Goal: Find contact information: Find contact information

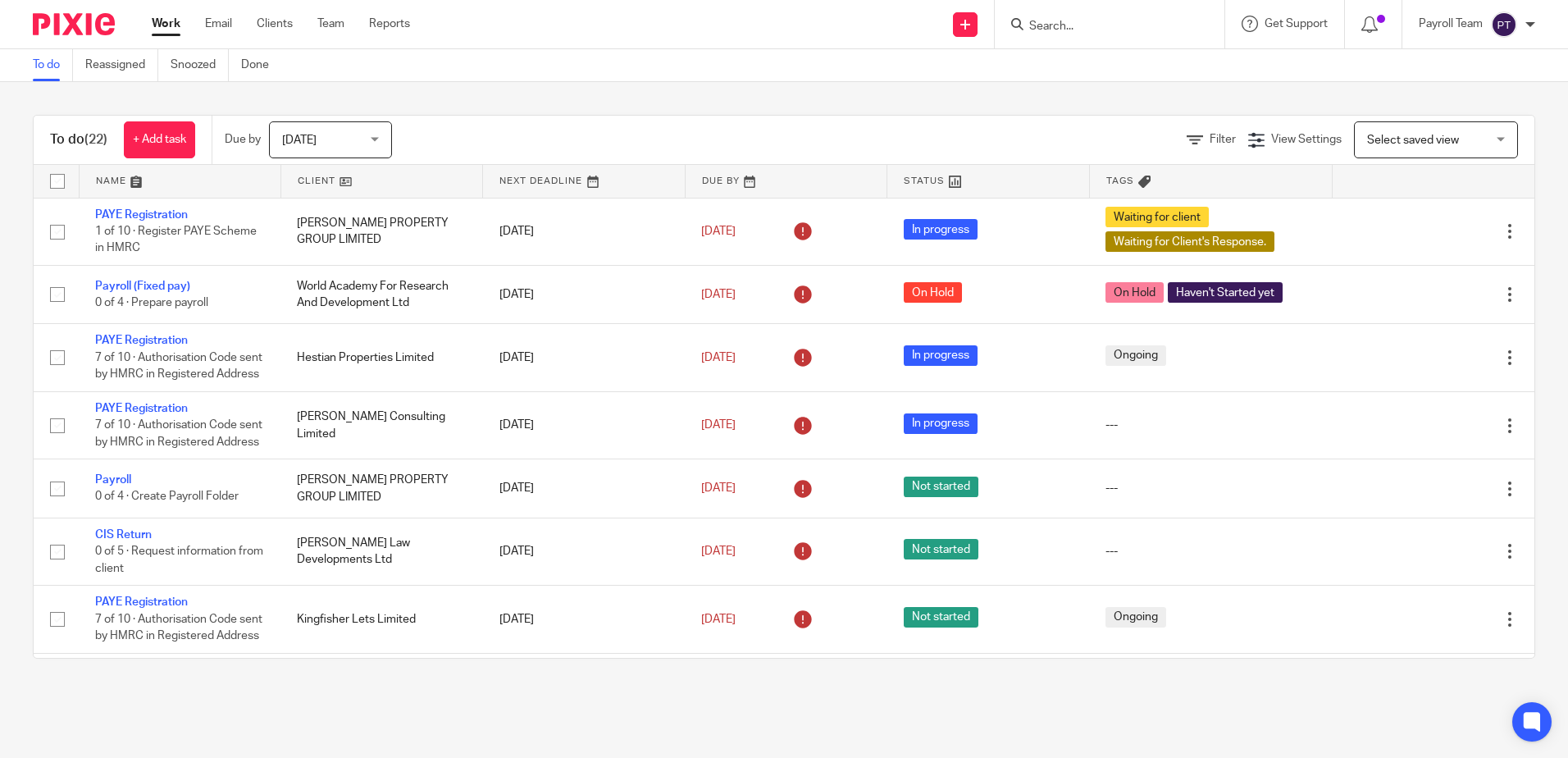
click at [1049, 30] on input "Search" at bounding box center [1101, 27] width 148 height 14
paste input "Oakbury Holdings Limited"
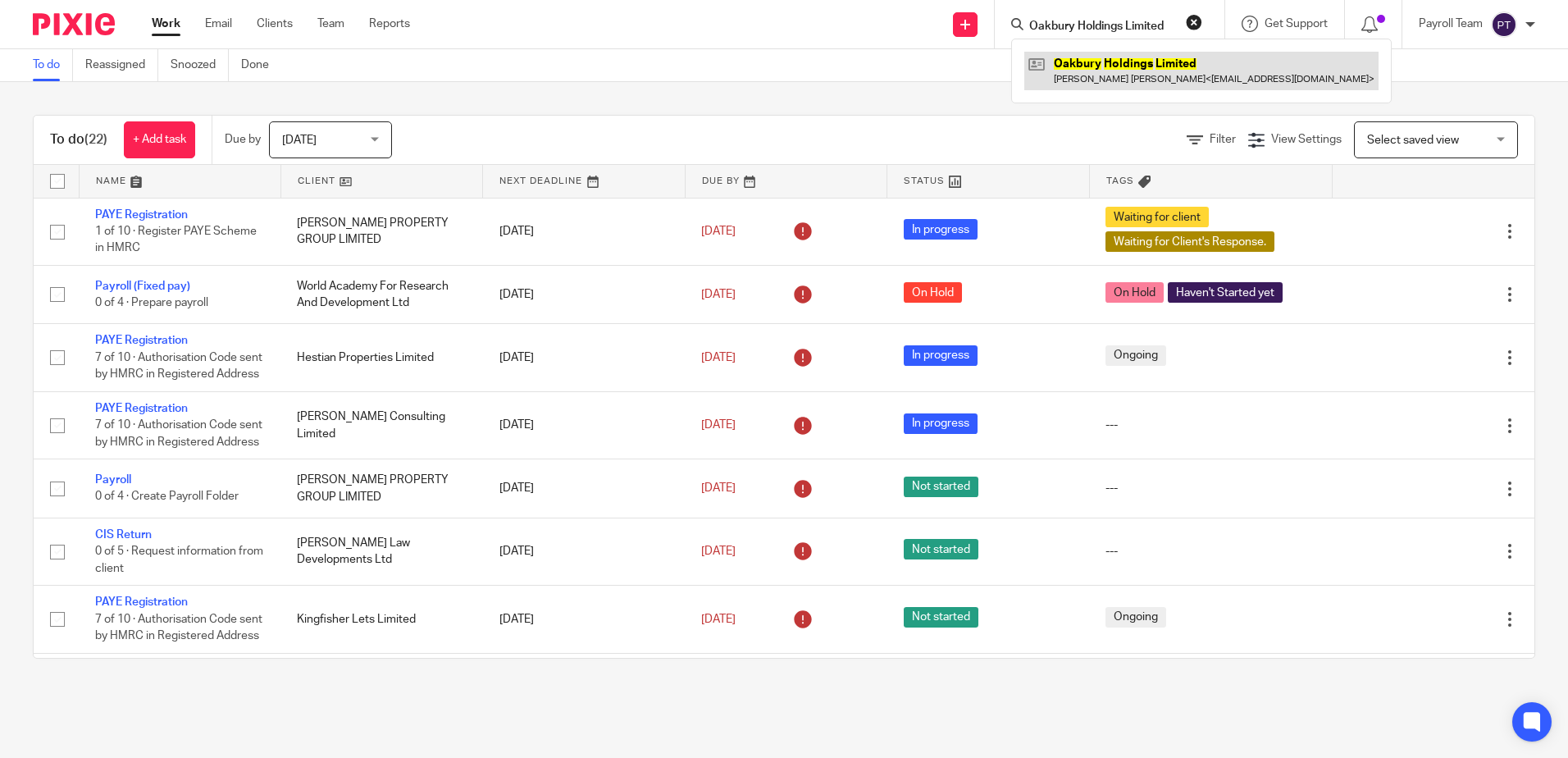
type input "Oakbury Holdings Limited"
click at [1060, 65] on link at bounding box center [1202, 70] width 355 height 37
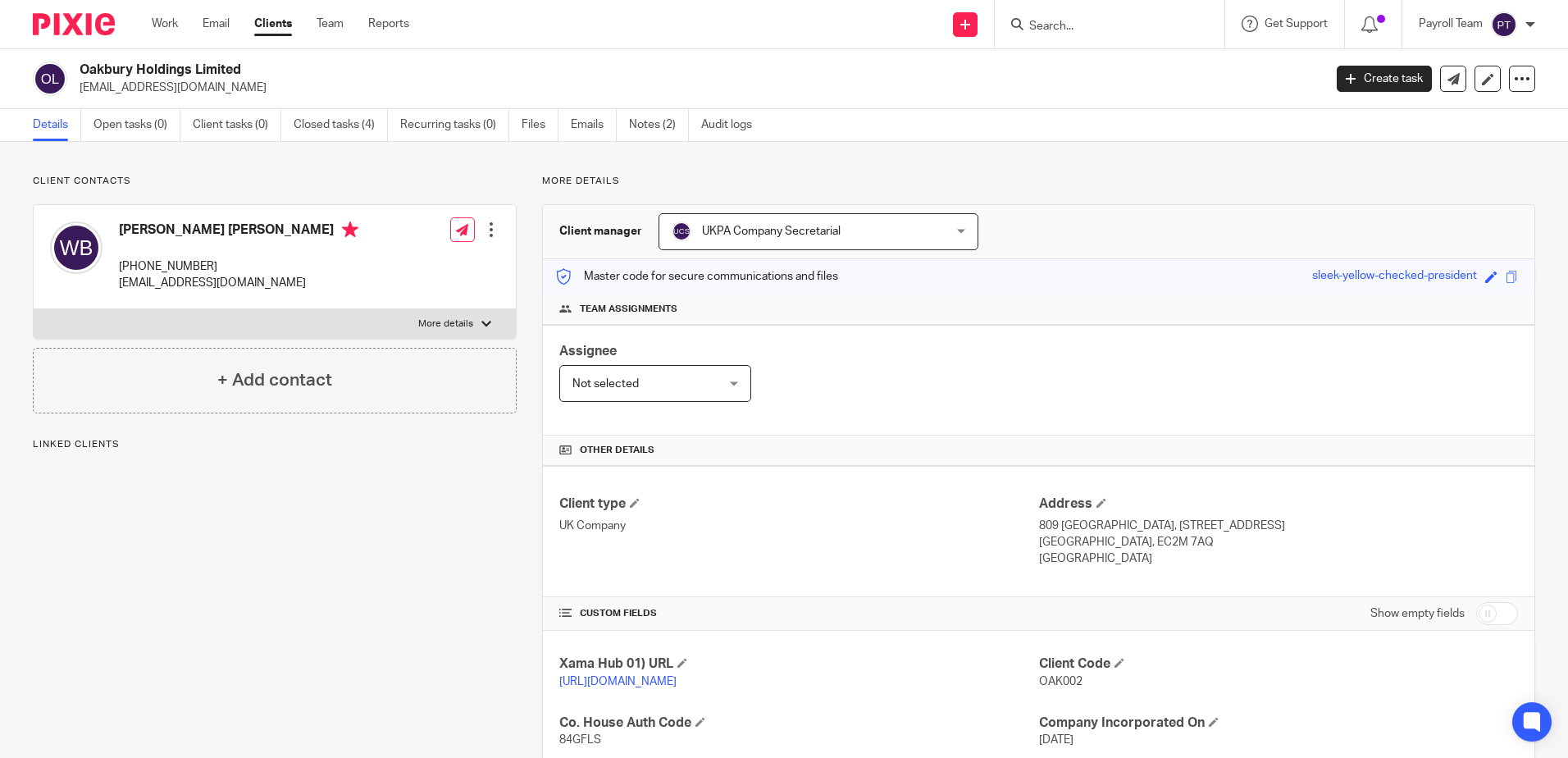
drag, startPoint x: 226, startPoint y: 264, endPoint x: 142, endPoint y: 263, distance: 84.0
click at [142, 263] on p "[PHONE_NUMBER]" at bounding box center [239, 266] width 240 height 16
copy p "[PHONE_NUMBER]"
